Goal: Task Accomplishment & Management: Complete application form

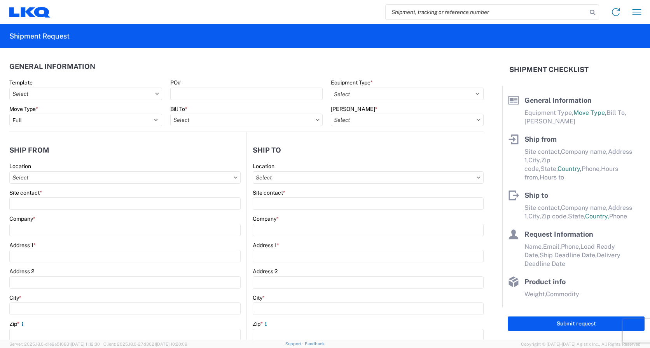
select select "FULL"
select select "US"
select select "LBS"
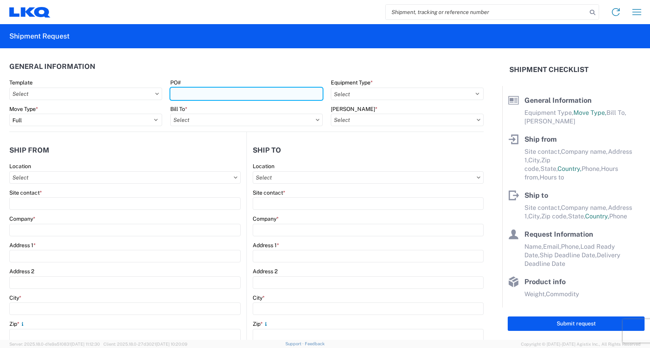
click at [201, 94] on input "PO#" at bounding box center [246, 94] width 153 height 12
type input "3-269255"
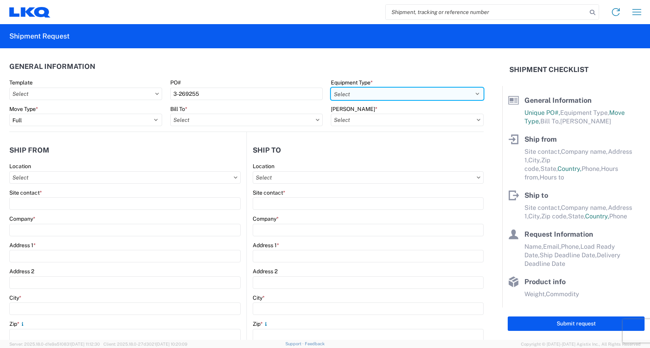
click at [473, 93] on select "Select 53’ Dry Van Flatbed Dropdeck (van) Lowboy (flatbed) Rail" at bounding box center [407, 94] width 153 height 12
select select "STDV"
click at [331, 88] on select "Select 53’ Dry Van Flatbed Dropdeck (van) Lowboy (flatbed) Rail" at bounding box center [407, 94] width 153 height 12
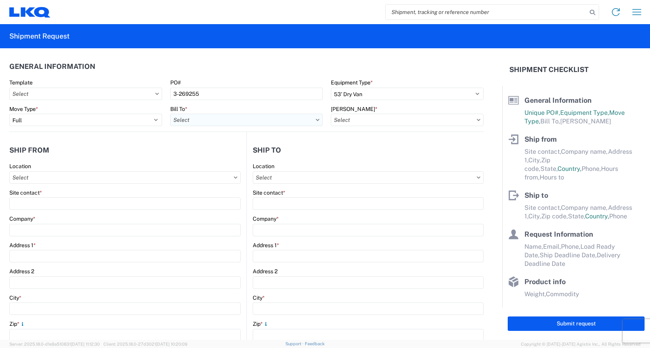
click at [177, 120] on input "Bill To *" at bounding box center [246, 120] width 153 height 12
type input "1810"
click at [209, 157] on div "1810 - LKQ Heavy Duty Truck Core" at bounding box center [238, 154] width 136 height 12
type input "1810 - LKQ Heavy Duty Truck Core"
click at [477, 120] on icon at bounding box center [479, 120] width 4 height 2
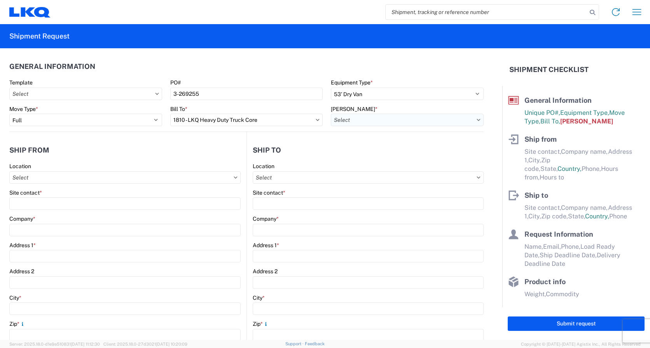
click at [366, 120] on input "[PERSON_NAME] *" at bounding box center [407, 120] width 153 height 12
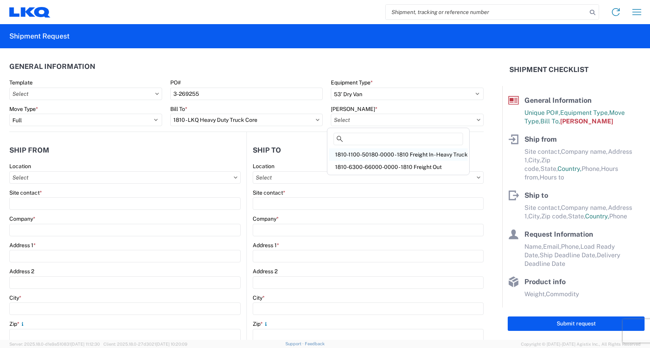
click at [370, 153] on div "1810-1100-50180-0000 - 1810 Freight In - Heavy Truck" at bounding box center [398, 154] width 139 height 12
type input "1810-1100-50180-0000 - 1810 Freight In - Heavy Truck"
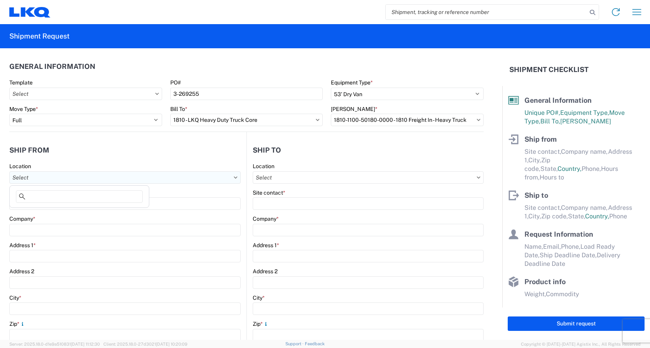
click at [49, 177] on input "Location" at bounding box center [124, 177] width 231 height 12
type input "1811"
click at [46, 213] on div "1811 - LKQ Goodys - [GEOGRAPHIC_DATA]" at bounding box center [79, 212] width 136 height 12
type input "1811 - LKQ Goodys - [GEOGRAPHIC_DATA]"
type input "LKQ Corporation"
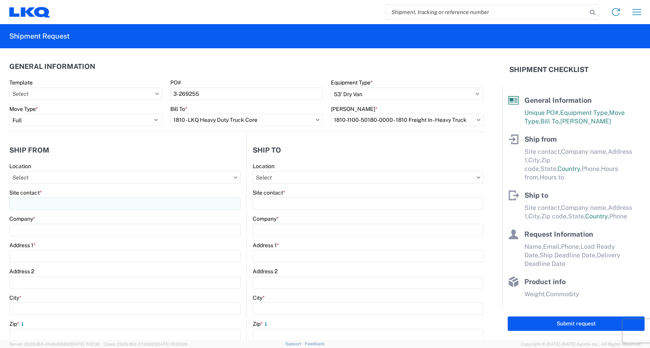
type input "[STREET_ADDRESS][PERSON_NAME]"
type input "[GEOGRAPHIC_DATA]"
type input "43612"
select select "OH"
type input "08:00"
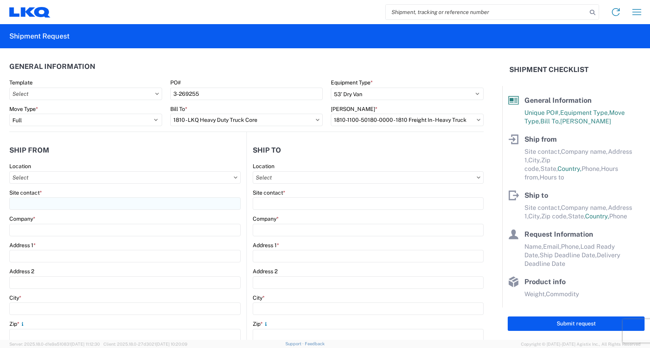
type input "16:30"
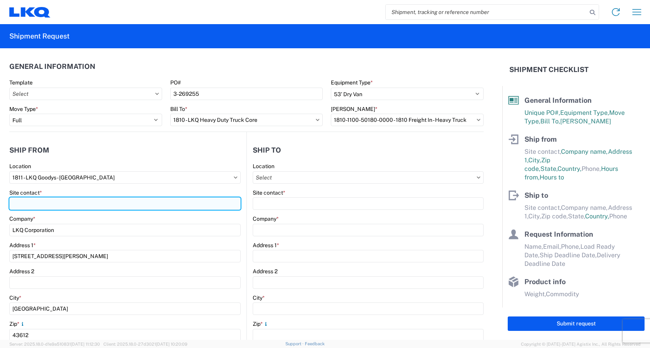
click at [32, 203] on input "Site contact *" at bounding box center [124, 203] width 231 height 12
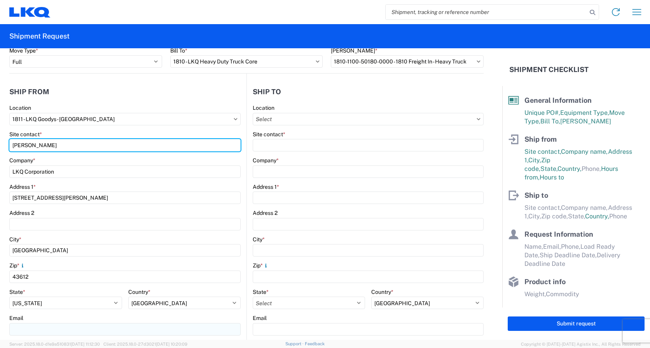
scroll to position [156, 0]
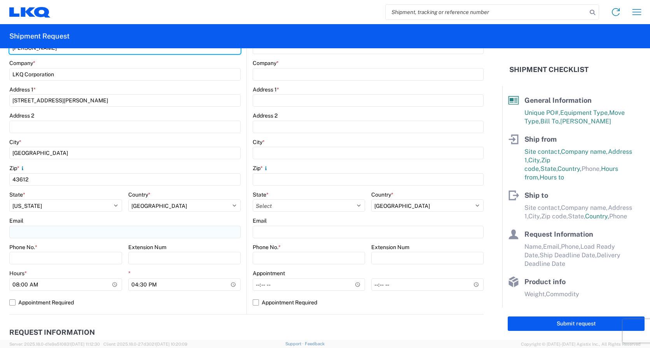
type input "[PERSON_NAME]"
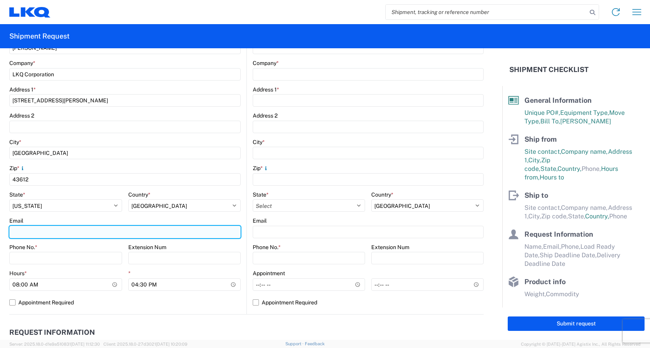
click at [16, 233] on input "Email" at bounding box center [124, 232] width 231 height 12
type input "[EMAIL_ADDRESS][DOMAIN_NAME]"
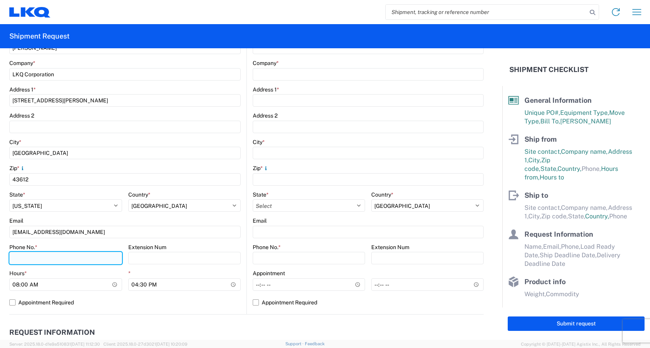
click at [27, 259] on input "Phone No. *" at bounding box center [65, 258] width 113 height 12
type input "4194818511"
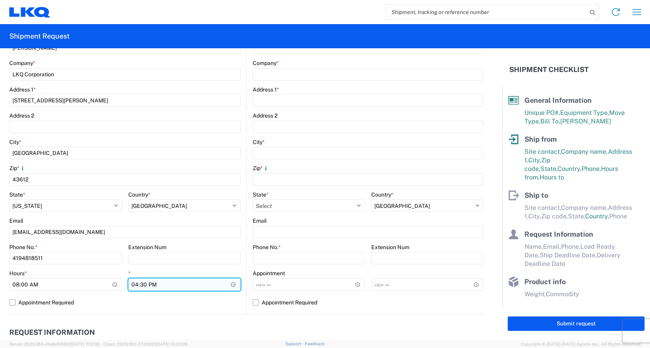
click at [136, 286] on input "16:30" at bounding box center [184, 284] width 113 height 12
type input "15:00"
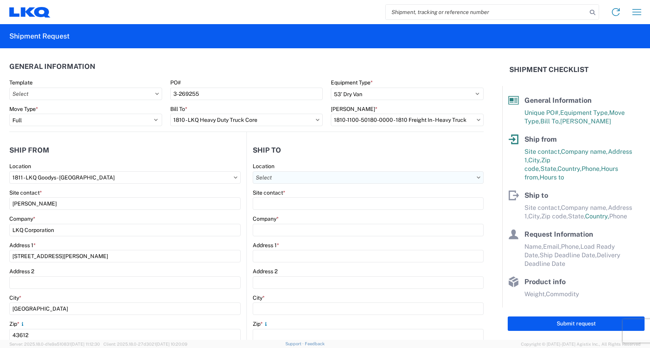
click at [275, 175] on input "Location" at bounding box center [368, 177] width 231 height 12
type input "1810"
click at [278, 214] on div "1810 - LKQ Heavy Duty Truck Core" at bounding box center [320, 212] width 136 height 12
type input "1810 - LKQ Heavy Duty Truck Core"
type input "LKQ Corporation"
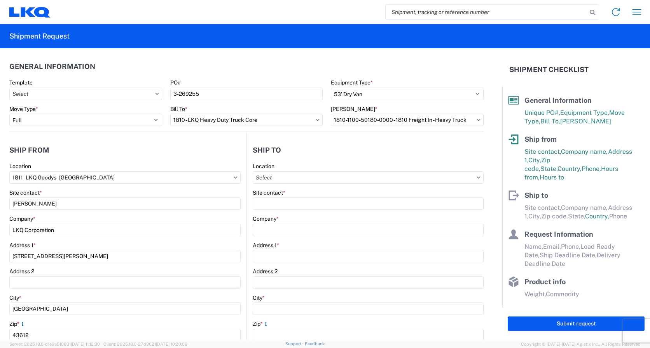
type input "[STREET_ADDRESS]"
type input "Lansing"
type input "60438"
select select "US"
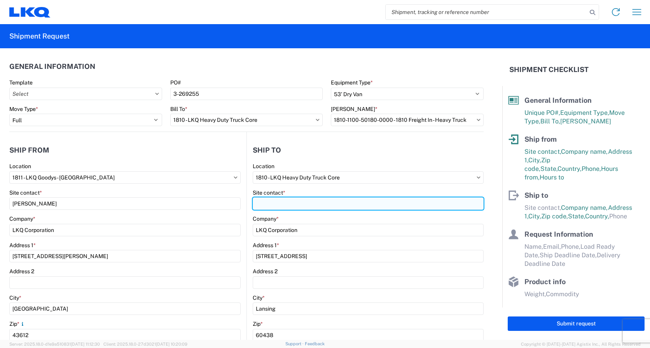
click at [270, 207] on input "Site contact *" at bounding box center [368, 203] width 231 height 12
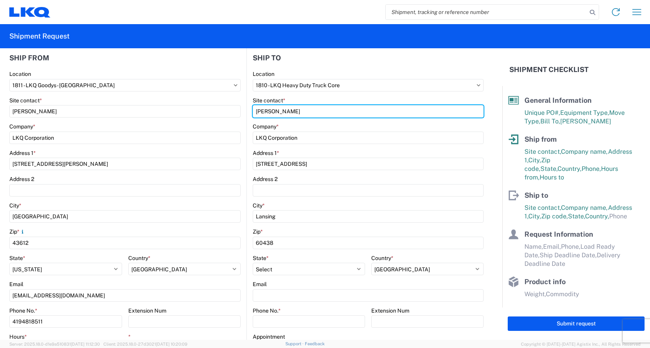
scroll to position [156, 0]
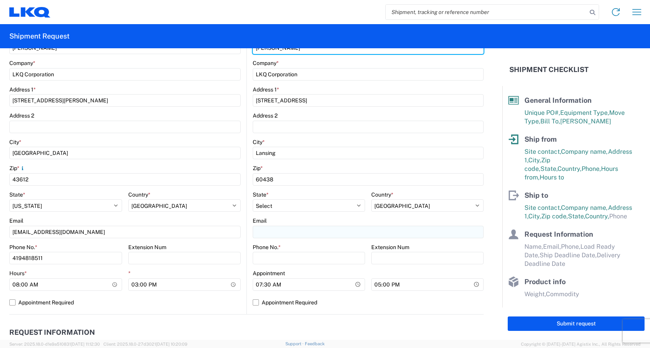
type input "[PERSON_NAME]"
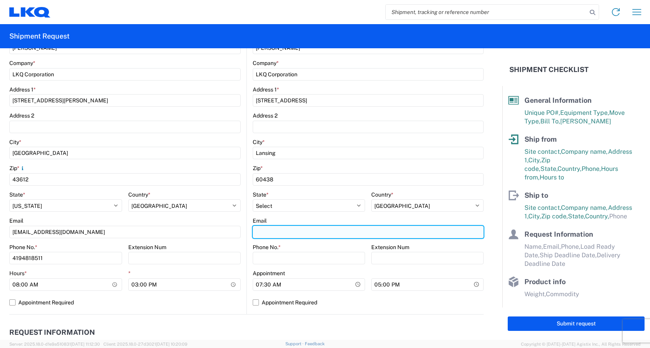
click at [263, 230] on input "Email" at bounding box center [368, 232] width 231 height 12
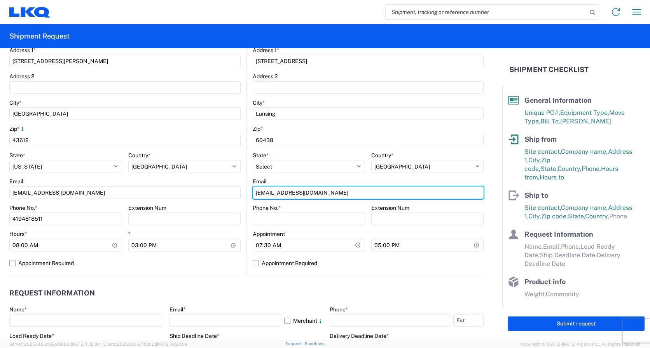
scroll to position [233, 0]
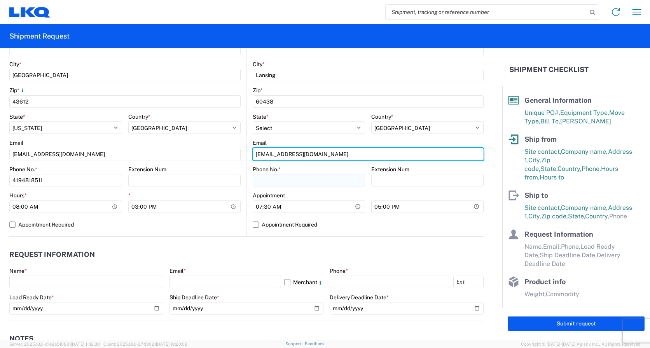
type input "[EMAIL_ADDRESS][DOMAIN_NAME]"
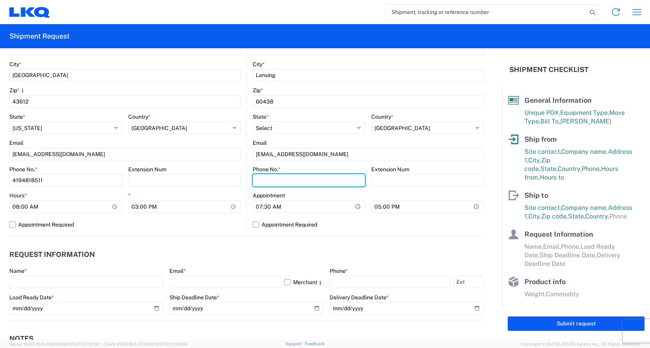
click at [258, 181] on input "Phone No. *" at bounding box center [309, 180] width 112 height 12
type input "7084416512"
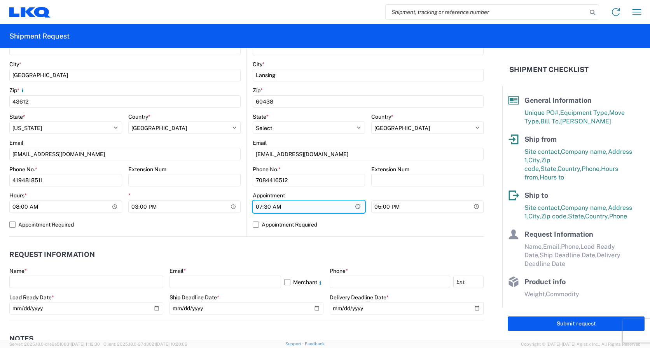
click at [258, 207] on input "07:30" at bounding box center [309, 206] width 112 height 12
type input "08:00"
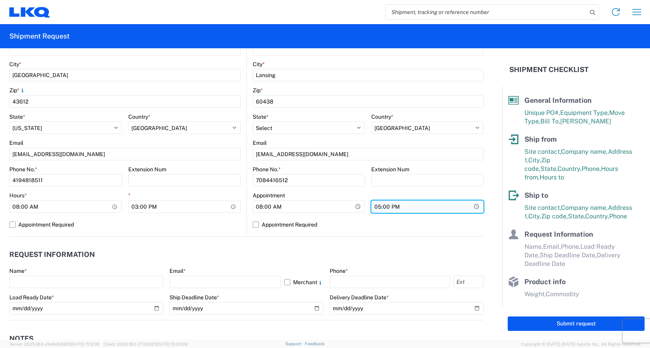
click at [376, 209] on input "17:00" at bounding box center [428, 206] width 112 height 12
type input "15:00"
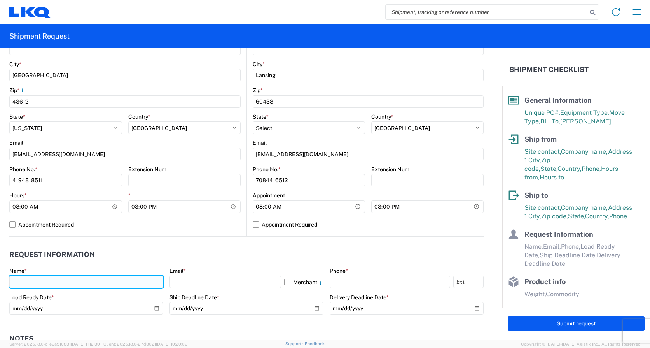
click at [39, 282] on input "text" at bounding box center [86, 281] width 154 height 12
type input "[PERSON_NAME]"
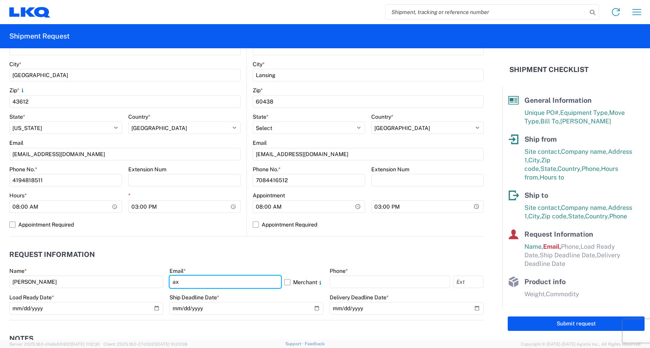
type input "[EMAIL_ADDRESS][DOMAIN_NAME]"
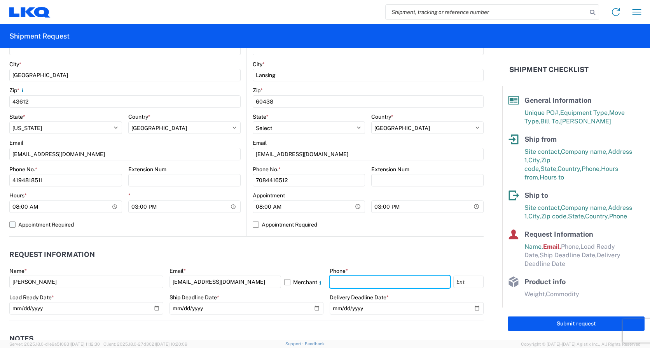
type input "4176303148"
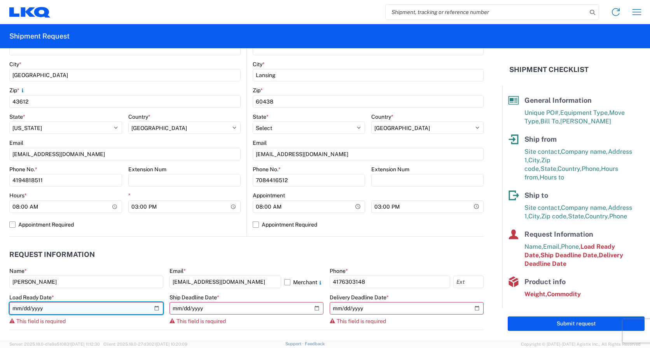
click at [16, 308] on input "date" at bounding box center [86, 308] width 154 height 12
click at [156, 308] on input "date" at bounding box center [86, 308] width 154 height 12
type input "[DATE]"
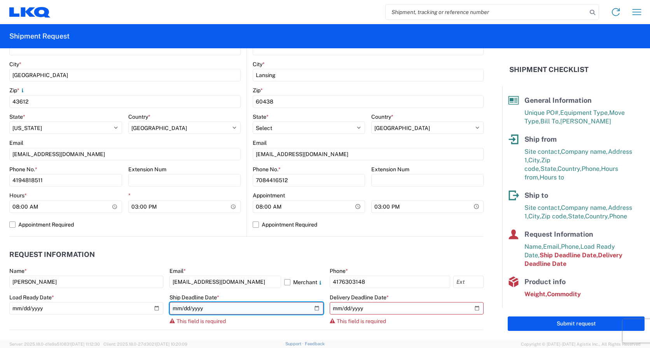
click at [314, 307] on input "date" at bounding box center [247, 308] width 154 height 12
type input "[DATE]"
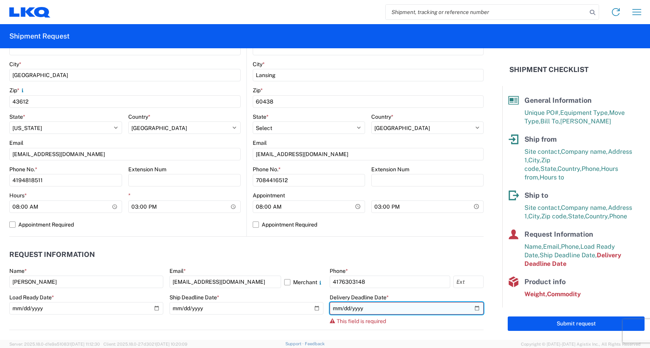
click at [470, 307] on input "date" at bounding box center [407, 308] width 154 height 12
type input "[DATE]"
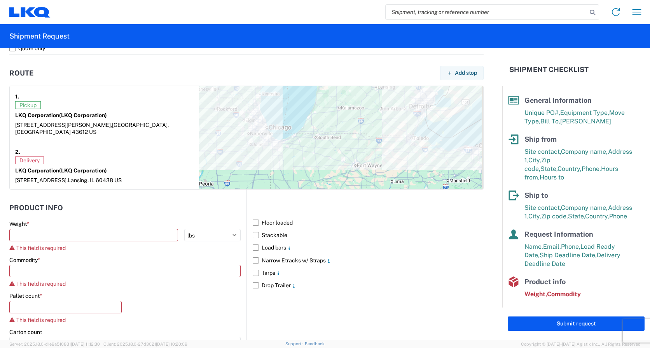
scroll to position [584, 0]
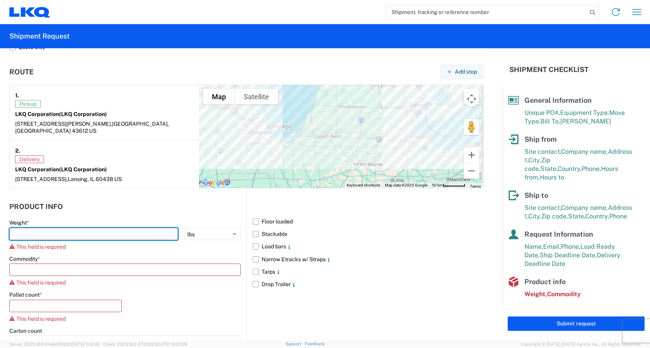
click at [43, 228] on input "number" at bounding box center [93, 234] width 169 height 12
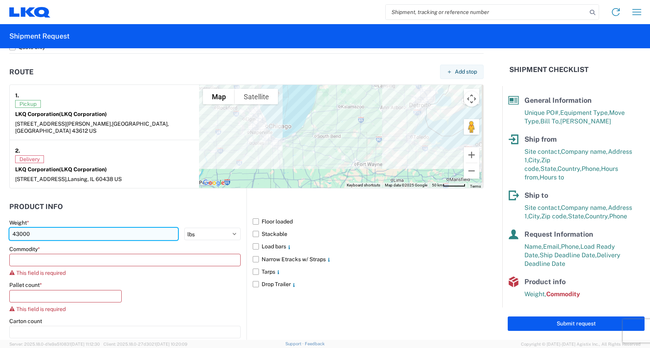
type input "43000"
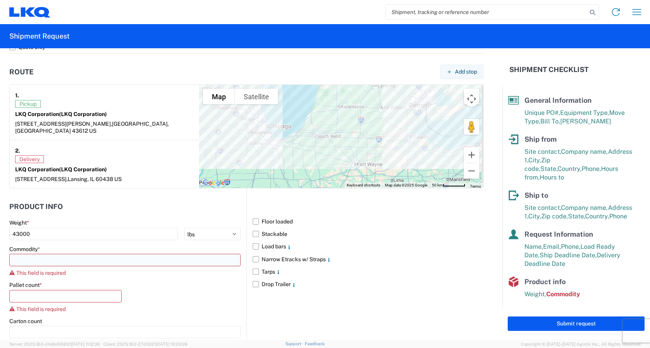
click at [47, 254] on input at bounding box center [124, 260] width 231 height 12
type input "en"
click at [30, 287] on div "Engines, Transmissions" at bounding box center [79, 287] width 136 height 12
type input "Engines, Transmissions"
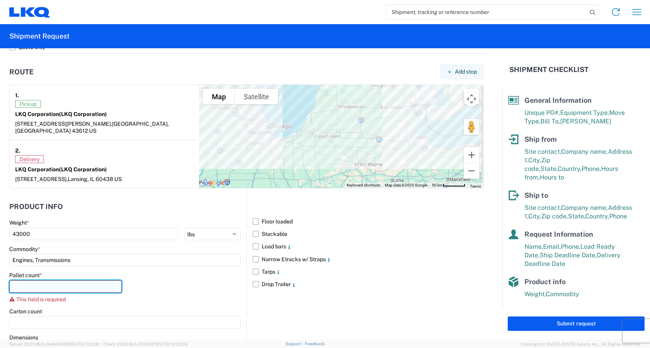
click at [28, 282] on input "number" at bounding box center [65, 286] width 112 height 12
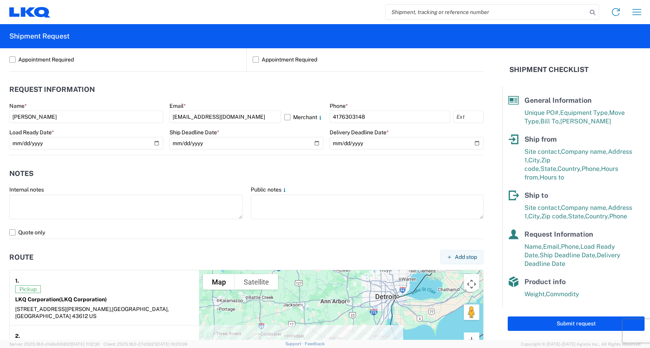
scroll to position [447, 0]
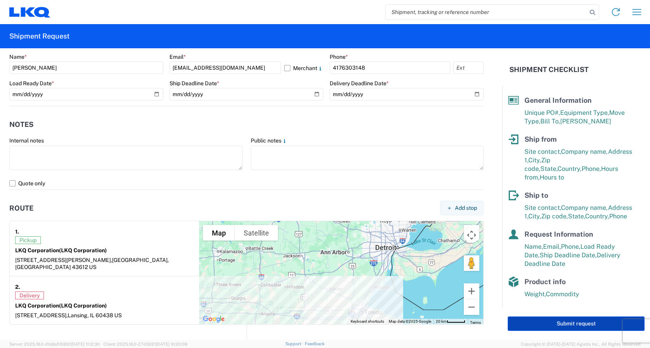
type input "21"
click at [531, 320] on button "Submit request" at bounding box center [576, 323] width 137 height 14
select select "US"
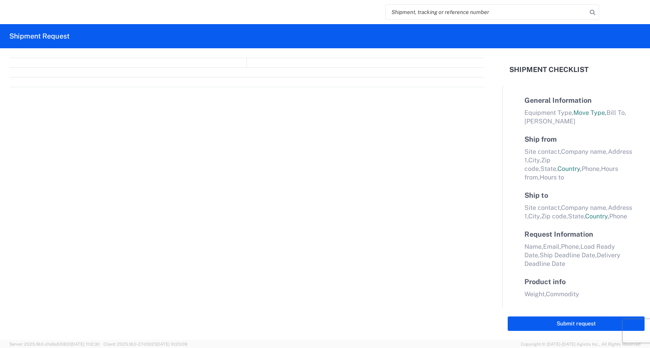
select select "FULL"
select select "LBS"
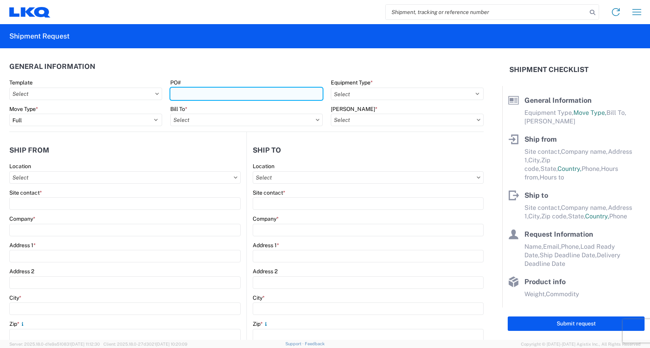
drag, startPoint x: 193, startPoint y: 94, endPoint x: 191, endPoint y: 90, distance: 4.3
click at [193, 94] on input "PO#" at bounding box center [246, 94] width 153 height 12
type input "3-269256"
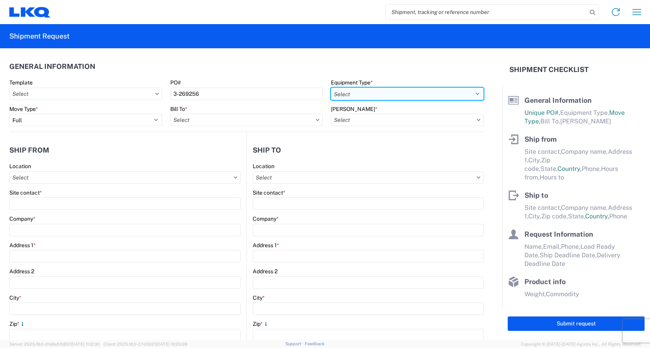
drag, startPoint x: 470, startPoint y: 93, endPoint x: 457, endPoint y: 96, distance: 13.2
click at [470, 93] on select "Select 53’ Dry Van Flatbed Dropdeck (van) Lowboy (flatbed) Rail" at bounding box center [407, 94] width 153 height 12
select select "STDV"
click at [331, 88] on select "Select 53’ Dry Van Flatbed Dropdeck (van) Lowboy (flatbed) Rail" at bounding box center [407, 94] width 153 height 12
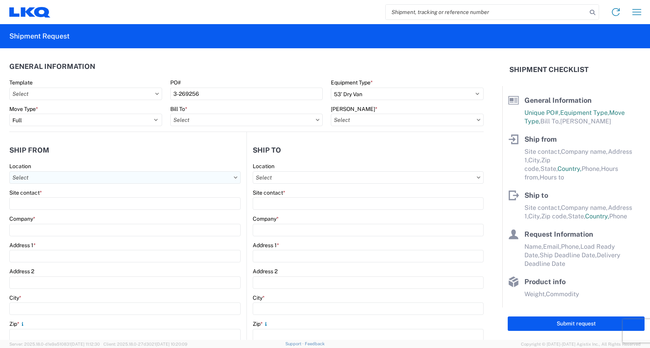
click at [58, 175] on input "Location" at bounding box center [124, 177] width 231 height 12
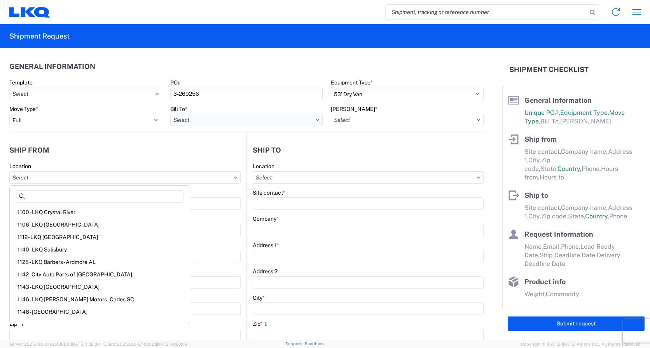
click at [236, 121] on input "Bill To *" at bounding box center [246, 120] width 153 height 12
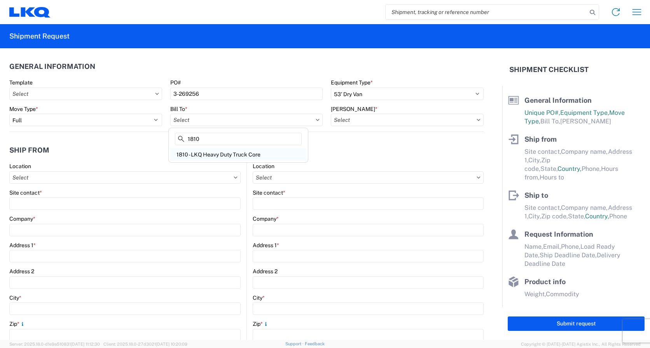
type input "1810"
drag, startPoint x: 235, startPoint y: 156, endPoint x: 251, endPoint y: 149, distance: 16.9
click at [236, 156] on div "1810 - LKQ Heavy Duty Truck Core" at bounding box center [238, 154] width 136 height 12
type input "1810 - LKQ Heavy Duty Truck Core"
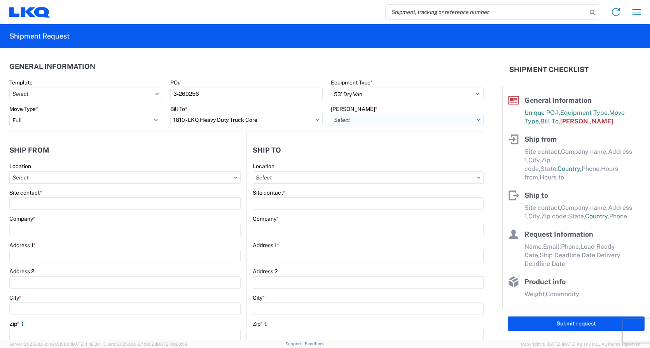
click at [375, 121] on input "[PERSON_NAME] *" at bounding box center [407, 120] width 153 height 12
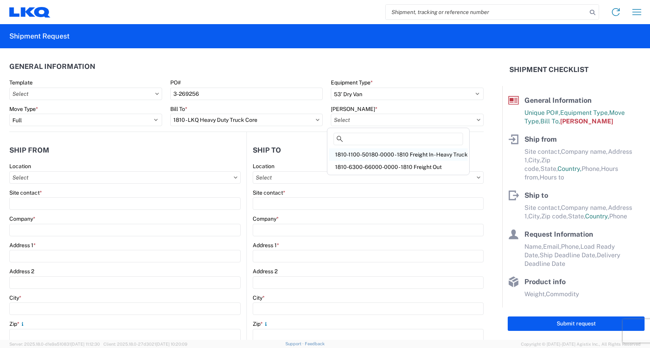
click at [352, 154] on div "1810-1100-50180-0000 - 1810 Freight In - Heavy Truck" at bounding box center [398, 154] width 139 height 12
type input "1810-1100-50180-0000 - 1810 Freight In - Heavy Truck"
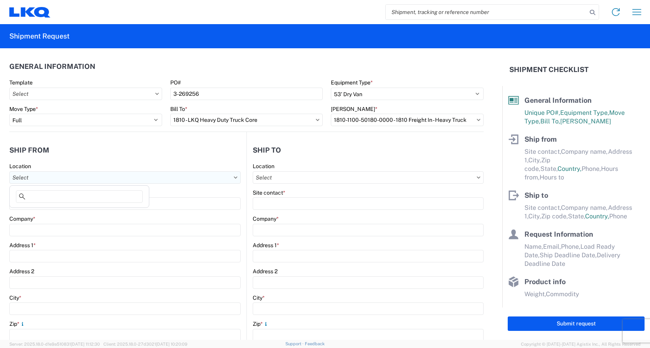
click at [79, 179] on input "Location" at bounding box center [124, 177] width 231 height 12
click at [68, 177] on input "Location" at bounding box center [124, 177] width 231 height 12
type input "[PERSON_NAME]"
click at [70, 244] on div "Address 1 *" at bounding box center [124, 245] width 231 height 7
click at [37, 180] on input "Location" at bounding box center [124, 177] width 231 height 12
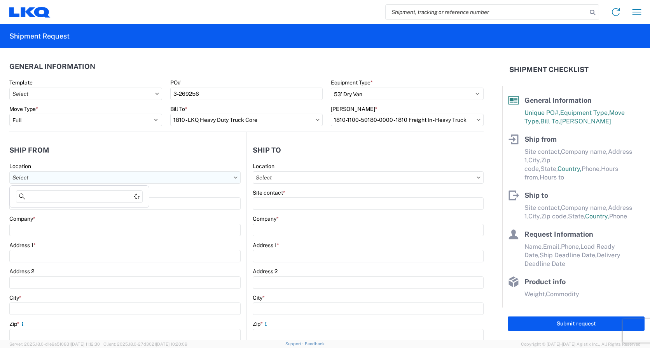
click at [38, 177] on input "Location" at bounding box center [124, 177] width 231 height 12
type input "1811"
click at [39, 214] on div "1811 - LKQ Goodys - [GEOGRAPHIC_DATA]" at bounding box center [79, 212] width 136 height 12
type input "1811 - LKQ Goodys - [GEOGRAPHIC_DATA]"
type input "LKQ Corporation"
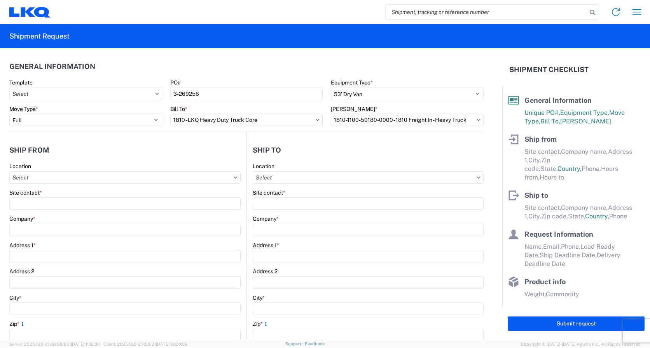
type input "[STREET_ADDRESS][PERSON_NAME]"
type input "[GEOGRAPHIC_DATA]"
type input "43612"
select select "OH"
select select "US"
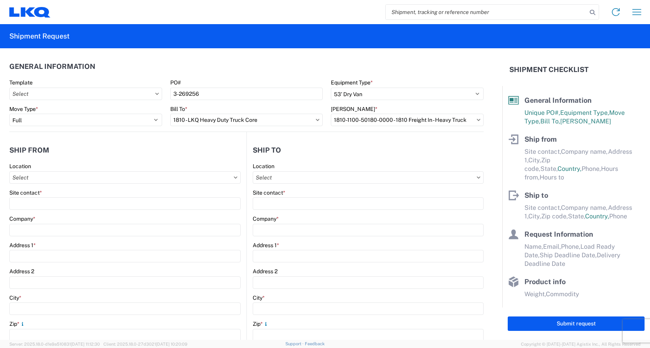
type input "08:00"
type input "16:30"
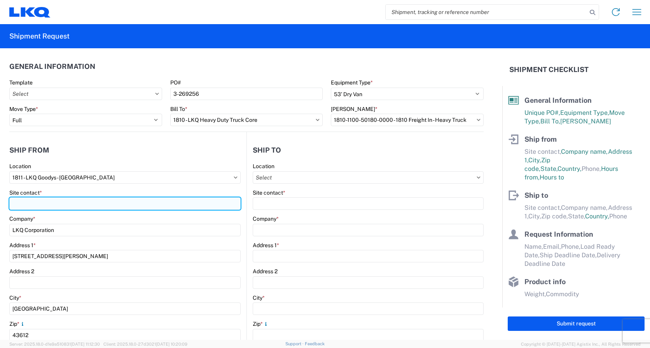
click at [40, 203] on input "Site contact *" at bounding box center [124, 203] width 231 height 12
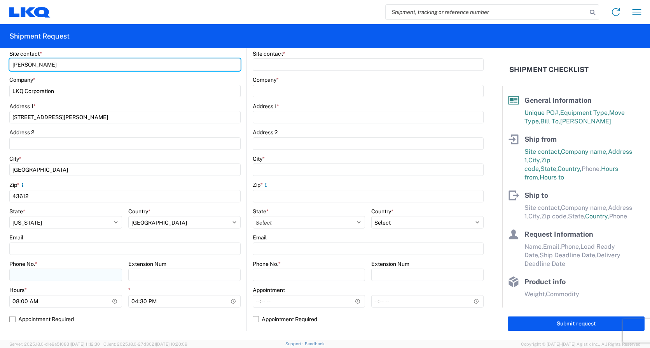
scroll to position [156, 0]
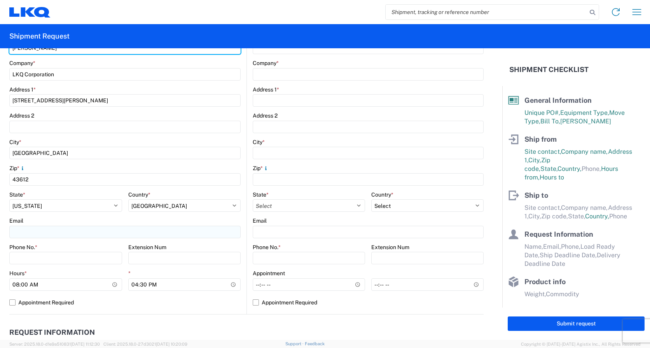
type input "[PERSON_NAME]"
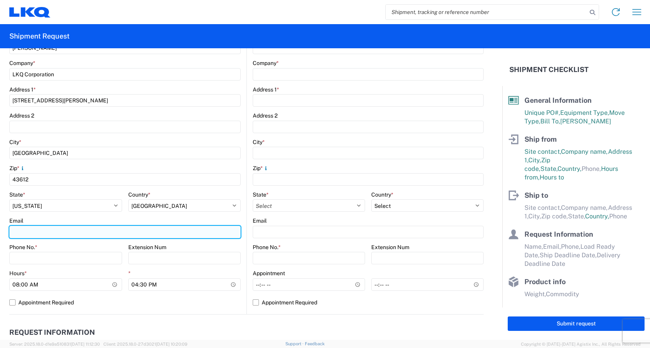
click at [15, 233] on input "Email" at bounding box center [124, 232] width 231 height 12
type input "[EMAIL_ADDRESS][DOMAIN_NAME]"
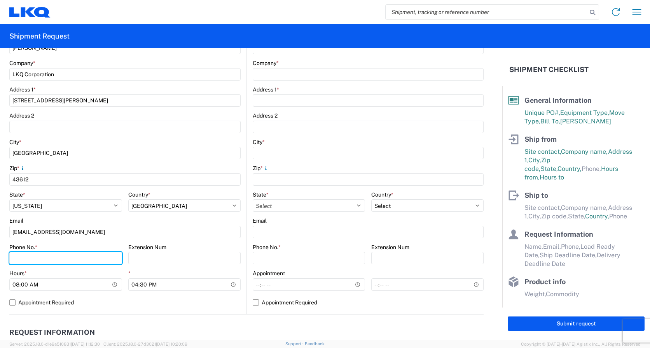
type input "4194818511"
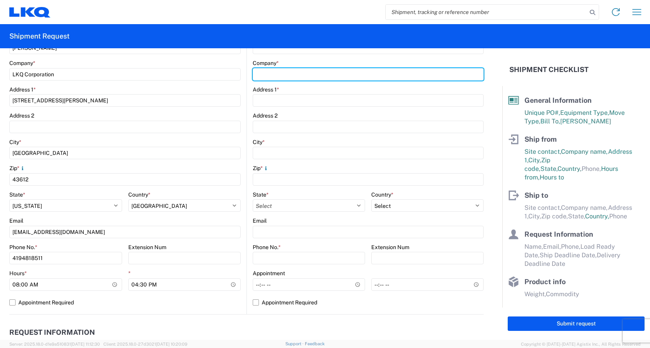
type input "LKQ Corporation"
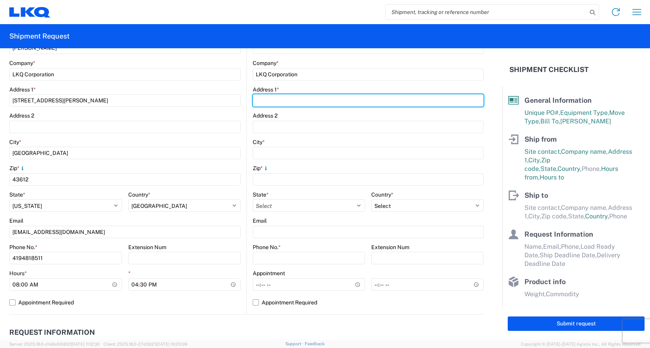
type input "[STREET_ADDRESS]"
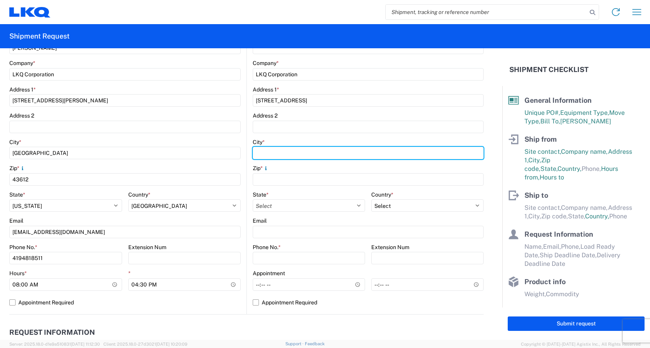
type input "Lansing"
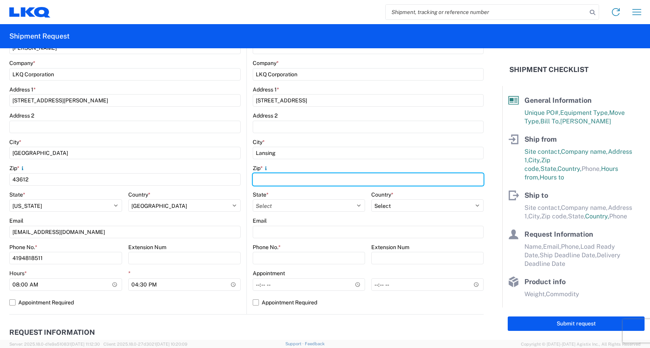
type input "60438"
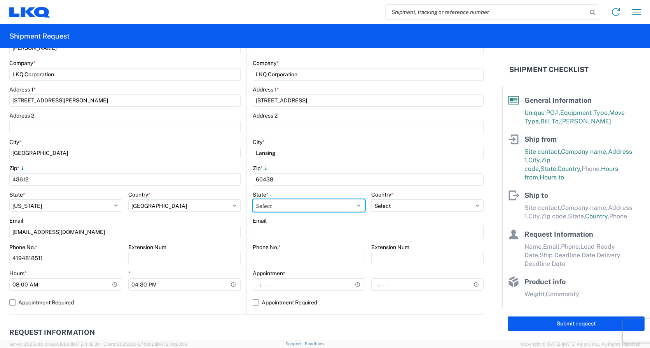
select select "IL"
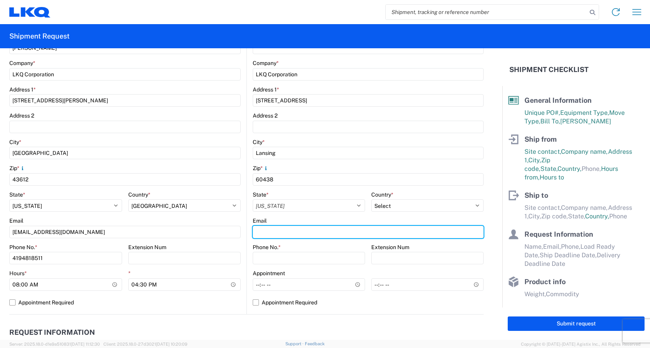
type input "[EMAIL_ADDRESS][DOMAIN_NAME]"
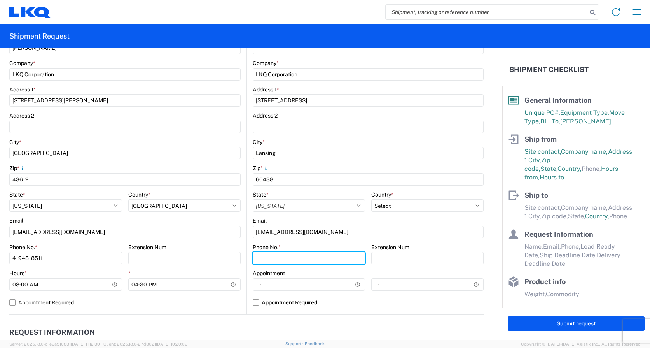
type input "7084416512"
type input "[PERSON_NAME]"
type input "[EMAIL_ADDRESS][DOMAIN_NAME]"
type input "4176303148"
type input "[DATE]"
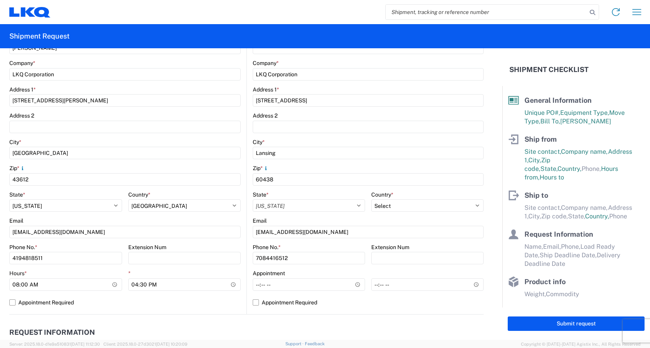
type input "[DATE]"
type input "43000"
type input "21"
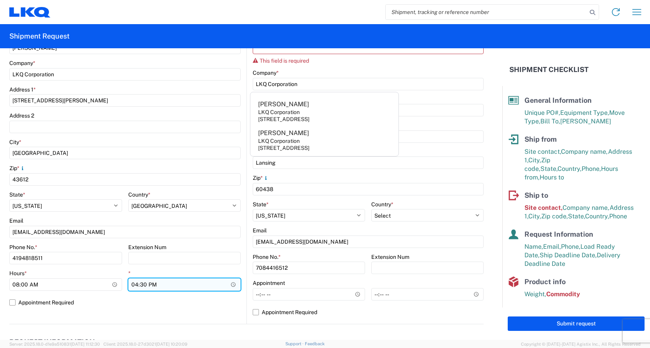
click at [136, 285] on input "16:30" at bounding box center [184, 284] width 113 height 12
type input "15:00"
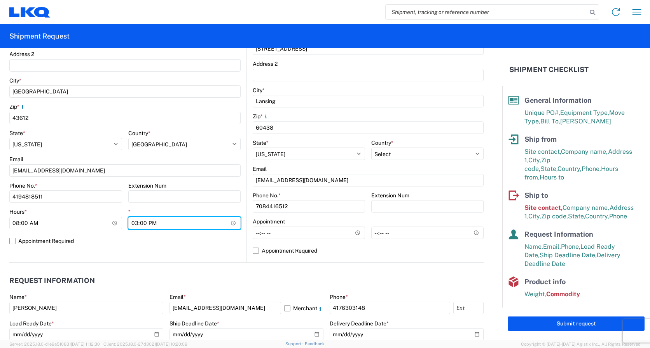
scroll to position [233, 0]
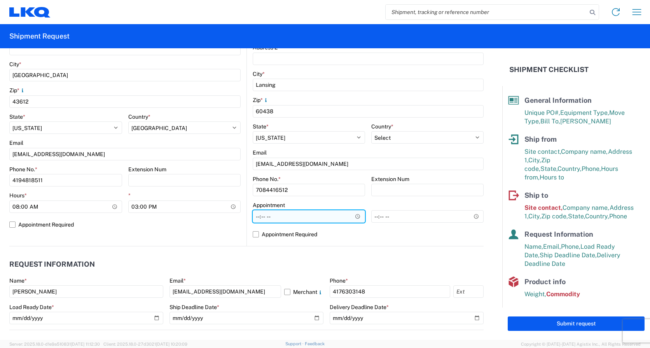
click at [268, 219] on input "Hours *" at bounding box center [309, 216] width 112 height 12
drag, startPoint x: 275, startPoint y: 213, endPoint x: 202, endPoint y: 223, distance: 73.1
click at [202, 223] on div "Ship from 1811 Location 1811 - LKQ Goodys - Toledo Site contact * Thomas Myers …" at bounding box center [246, 72] width 475 height 348
click at [256, 217] on input "Hours *" at bounding box center [309, 216] width 112 height 12
type input "08:00"
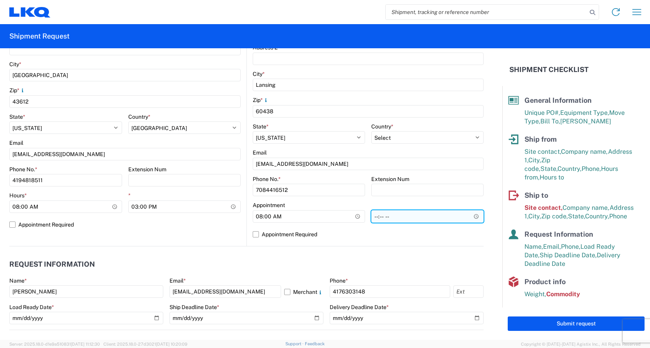
click at [372, 216] on input "*" at bounding box center [428, 216] width 112 height 12
type input "15:00"
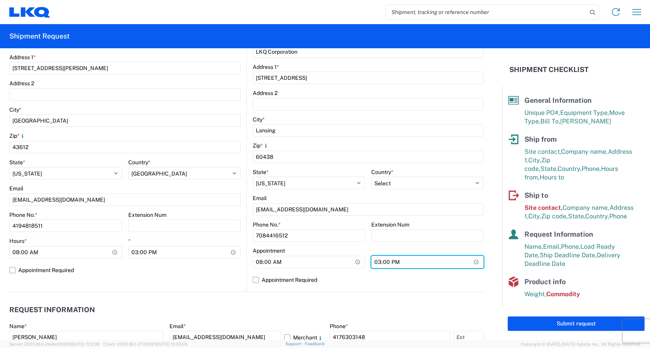
scroll to position [117, 0]
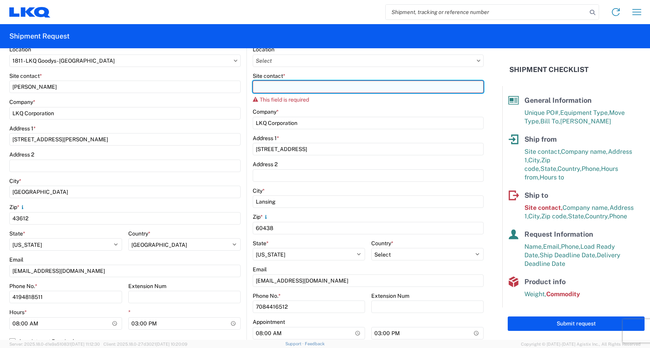
click at [266, 88] on input "Site contact *" at bounding box center [368, 87] width 231 height 12
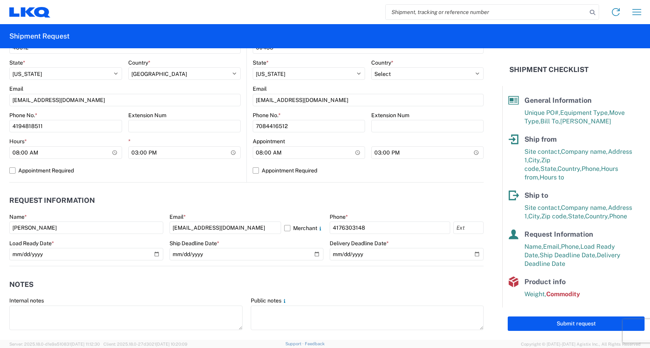
scroll to position [311, 0]
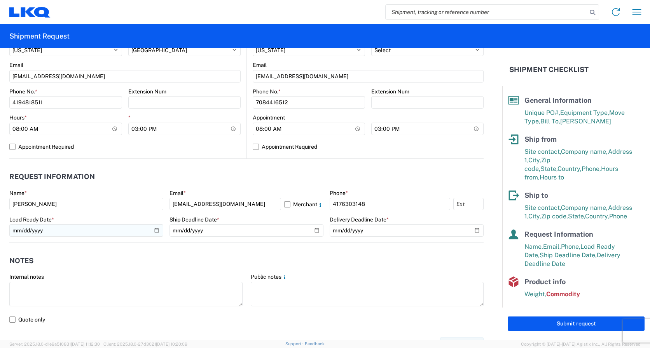
type input "[PERSON_NAME]"
click at [154, 230] on input "[DATE]" at bounding box center [86, 230] width 154 height 12
type input "[DATE]"
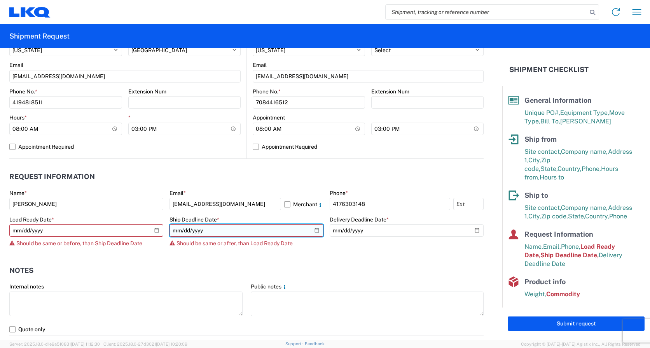
click at [312, 229] on input "[DATE]" at bounding box center [247, 230] width 154 height 12
type input "[DATE]"
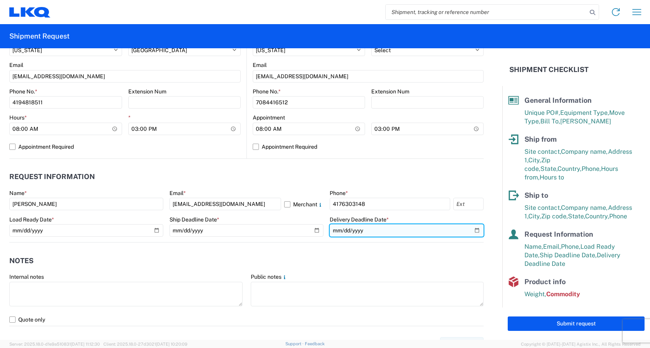
click at [472, 231] on input "[DATE]" at bounding box center [407, 230] width 154 height 12
type input "2025-09-17"
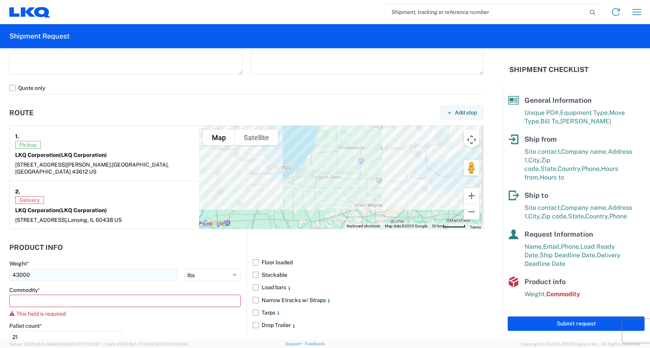
scroll to position [545, 0]
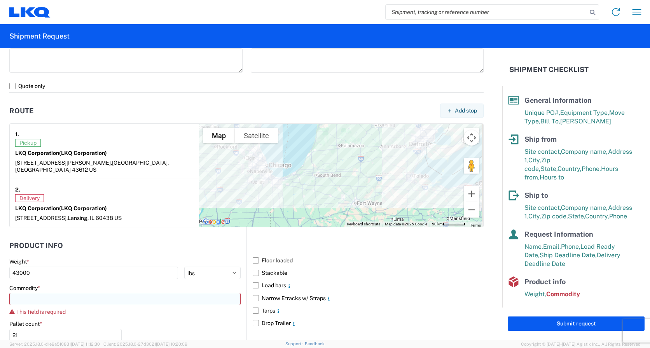
click at [26, 293] on input at bounding box center [124, 299] width 231 height 12
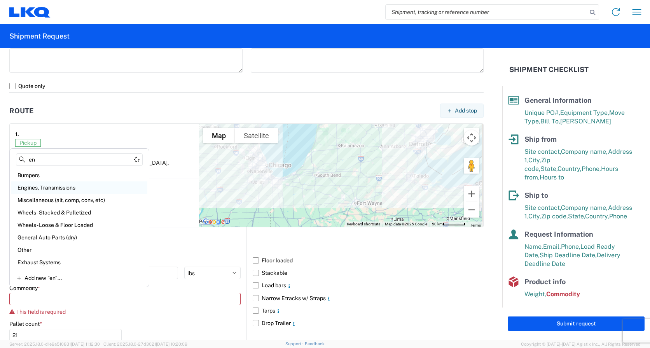
type input "en"
click at [40, 188] on div "Engines, Transmissions" at bounding box center [79, 187] width 136 height 12
type input "Engines, Transmissions"
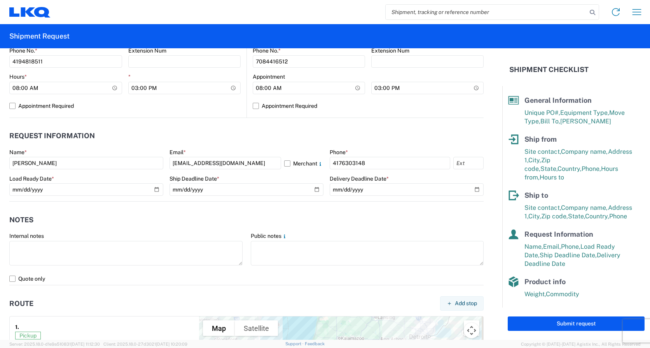
scroll to position [428, 0]
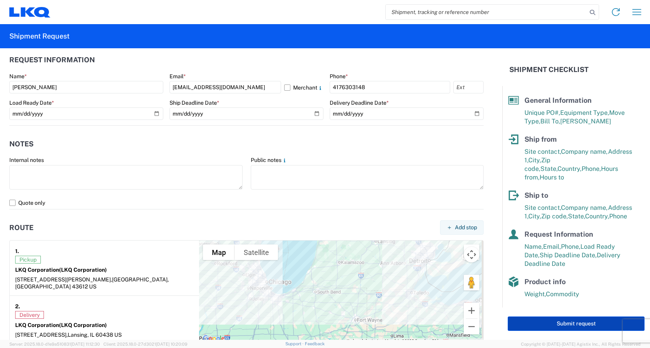
click at [534, 325] on button "Submit request" at bounding box center [576, 323] width 137 height 14
select select "US"
